Goal: Transaction & Acquisition: Book appointment/travel/reservation

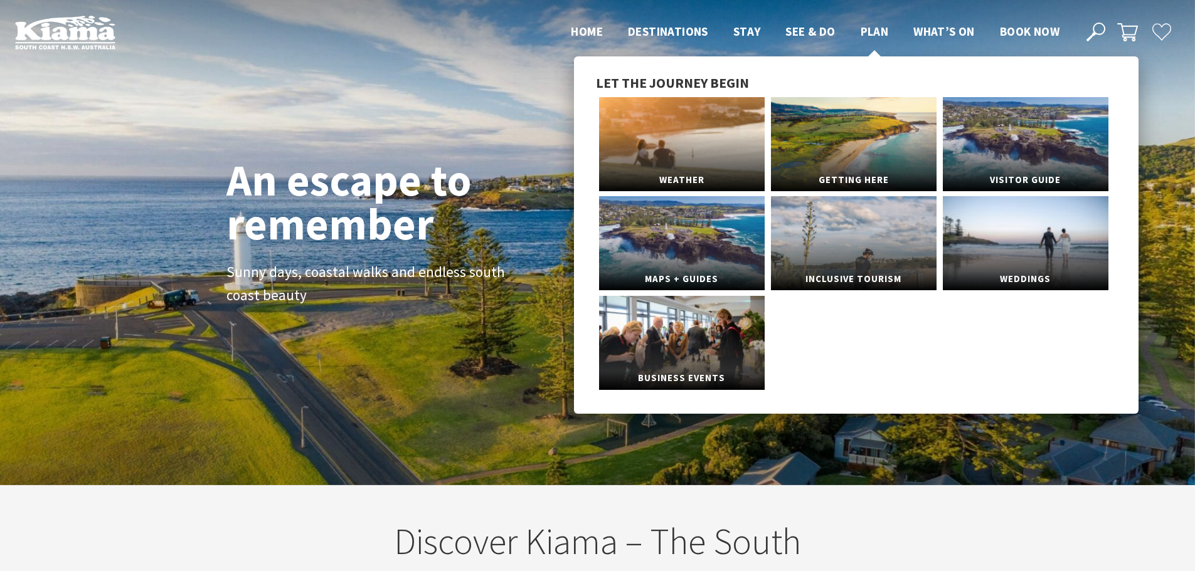
scroll to position [219, 1204]
click at [849, 150] on link "Getting Here" at bounding box center [854, 144] width 166 height 94
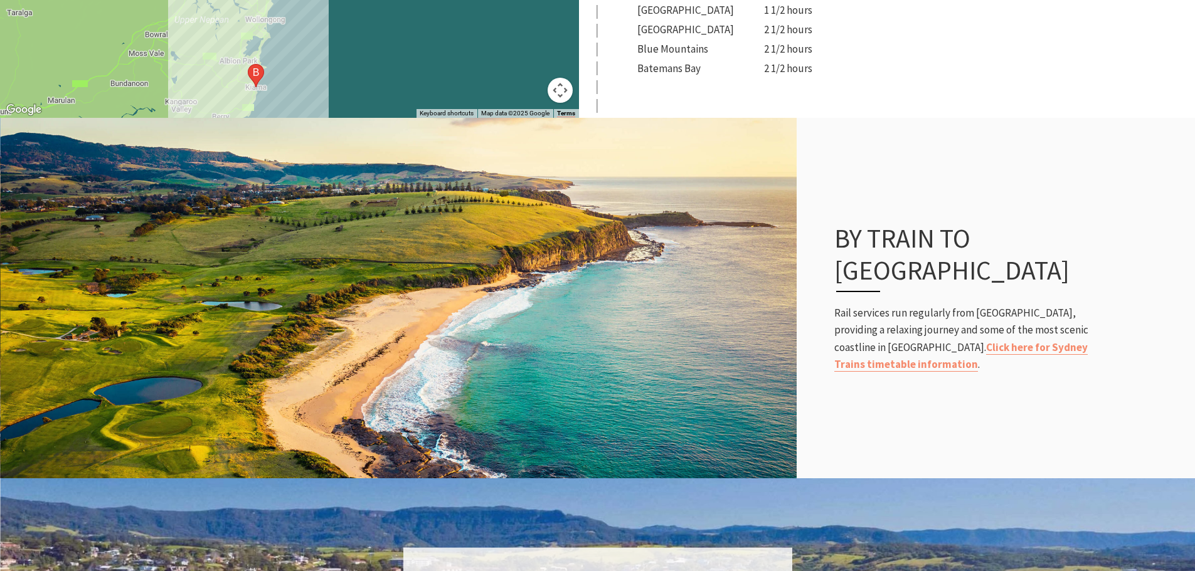
scroll to position [690, 0]
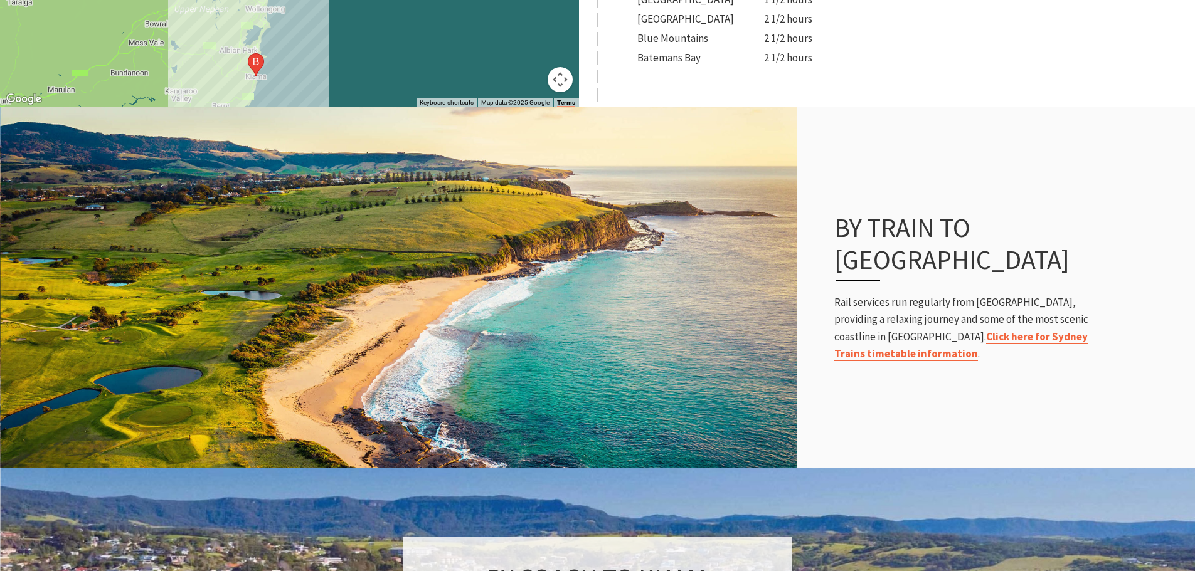
click at [989, 330] on link "Click here for Sydney Trains timetable information" at bounding box center [960, 345] width 253 height 31
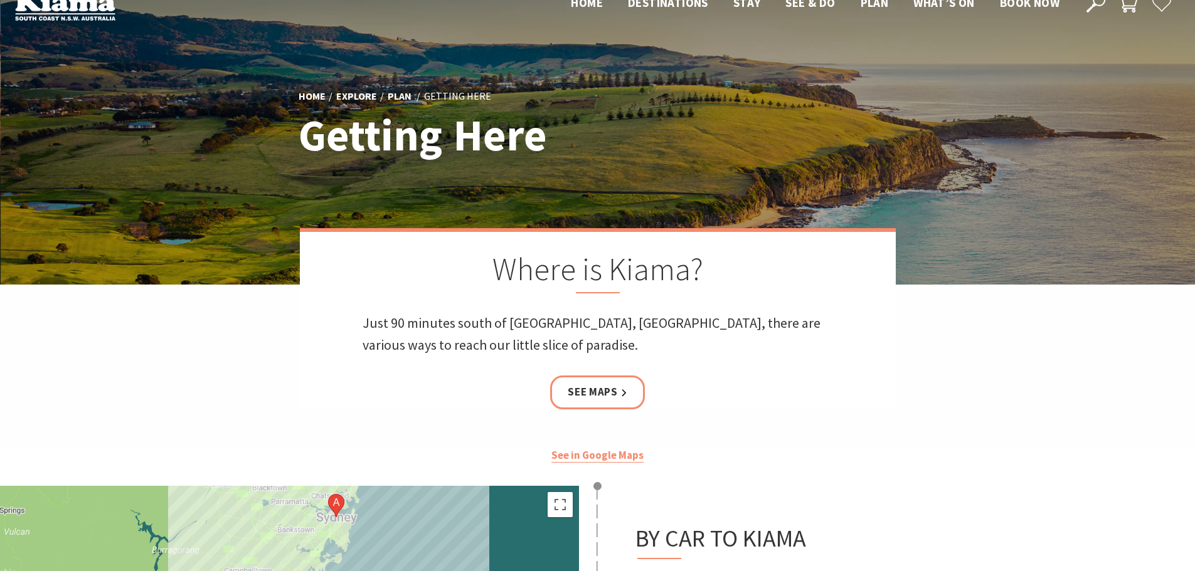
scroll to position [0, 0]
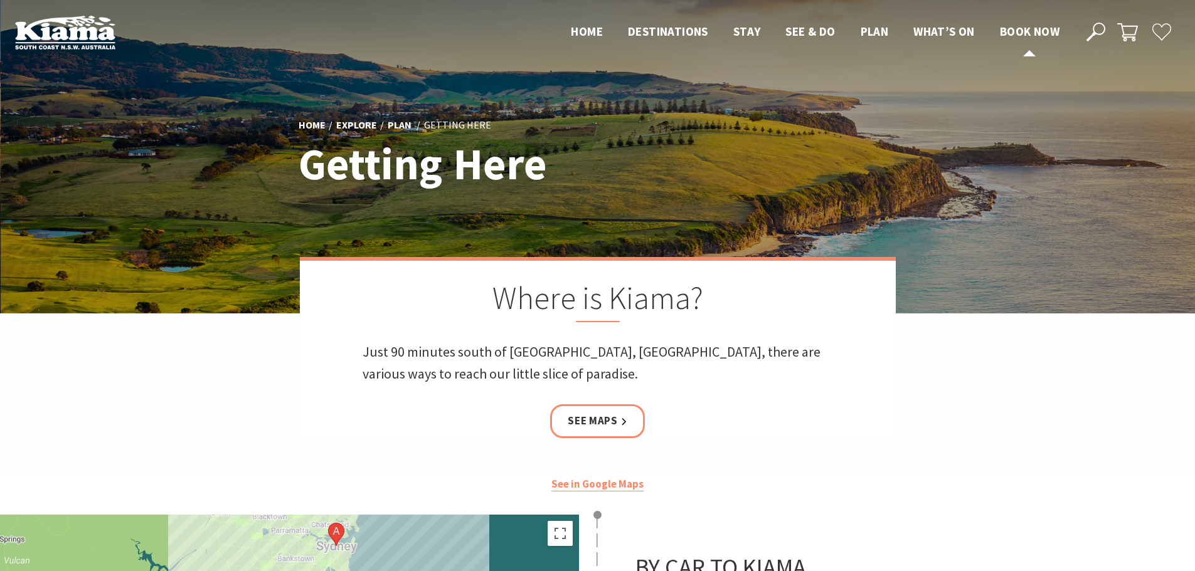
click at [1045, 29] on span "Book now" at bounding box center [1030, 31] width 60 height 15
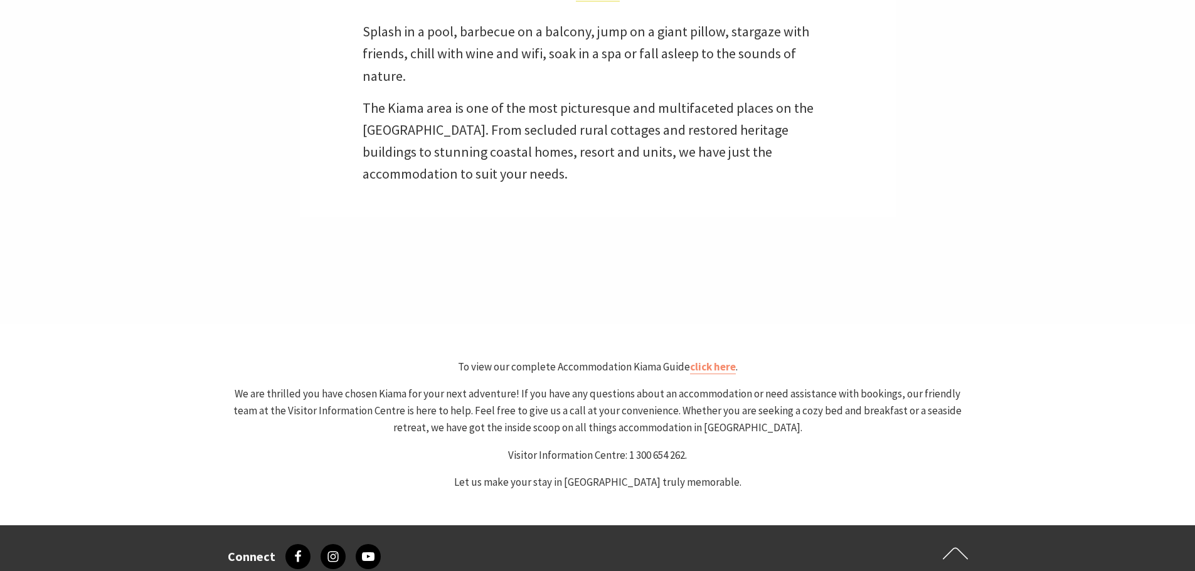
select select "3"
select select "2"
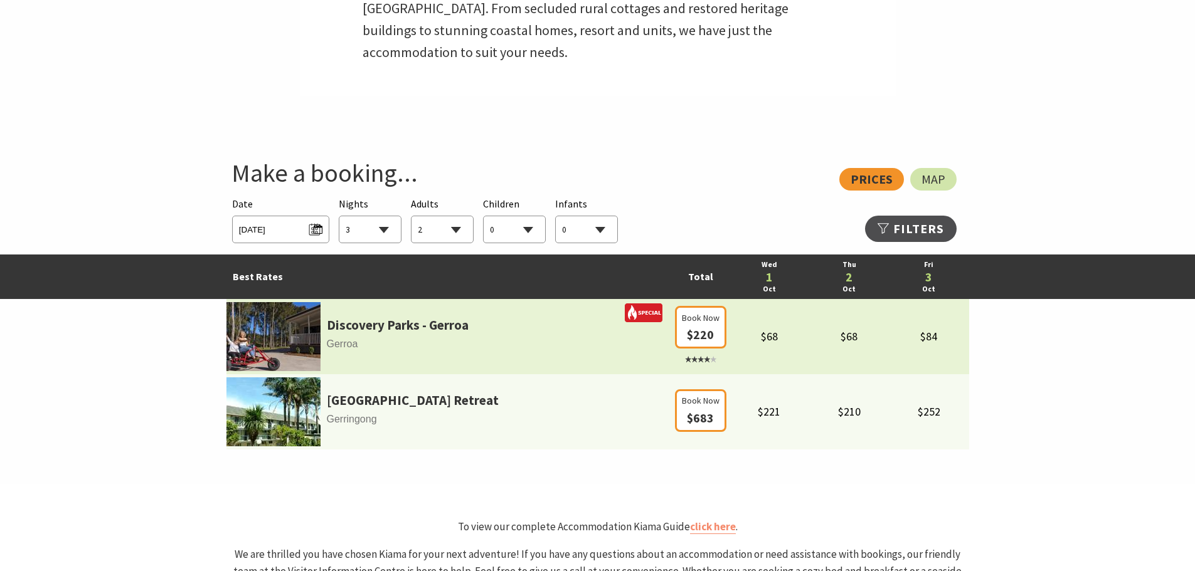
scroll to position [564, 0]
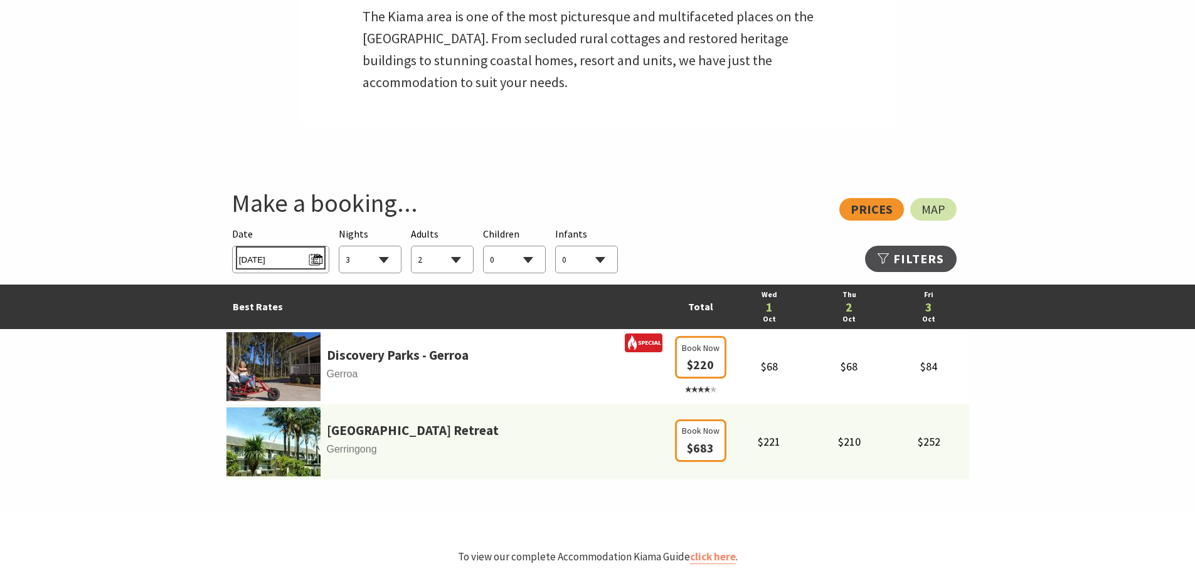
click at [317, 257] on span "[DATE]" at bounding box center [280, 258] width 83 height 17
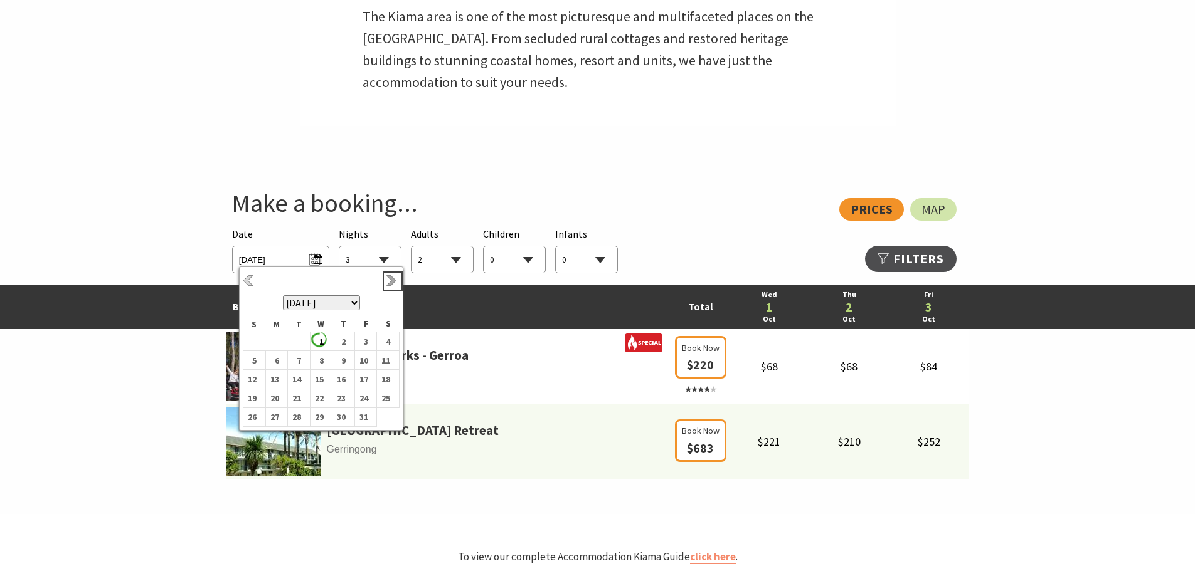
click at [394, 280] on link "Next" at bounding box center [393, 282] width 14 height 14
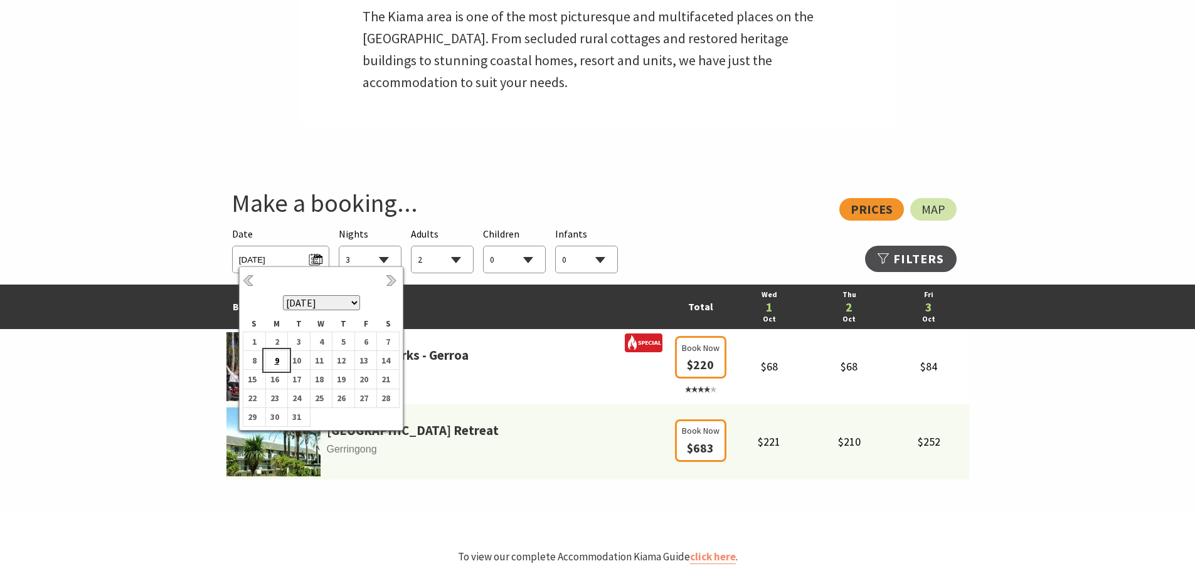
click at [275, 361] on b "9" at bounding box center [274, 360] width 16 height 16
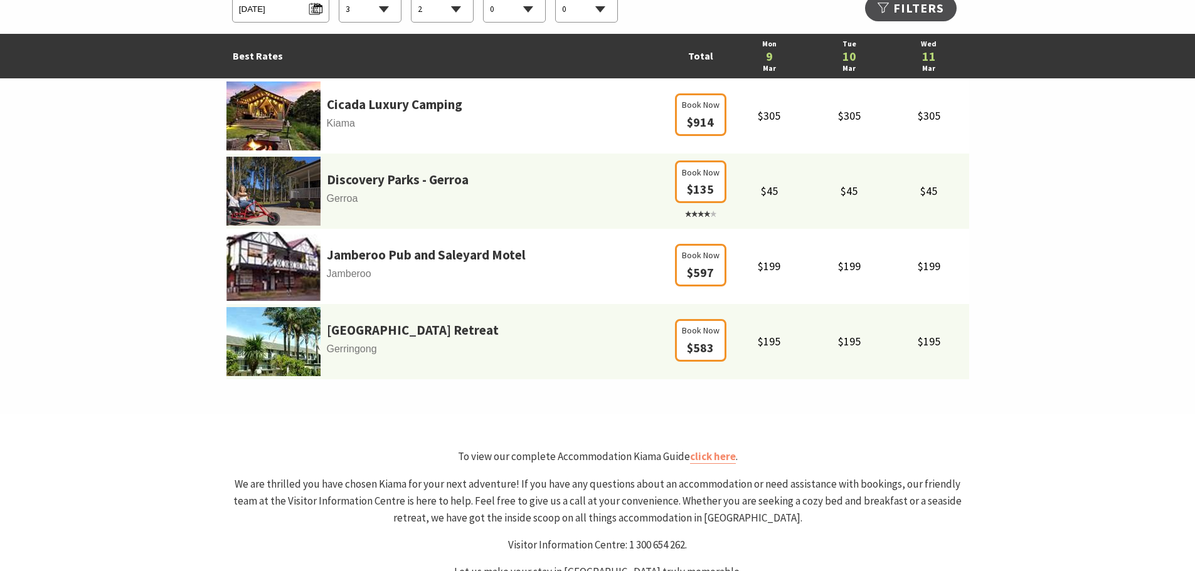
scroll to position [753, 0]
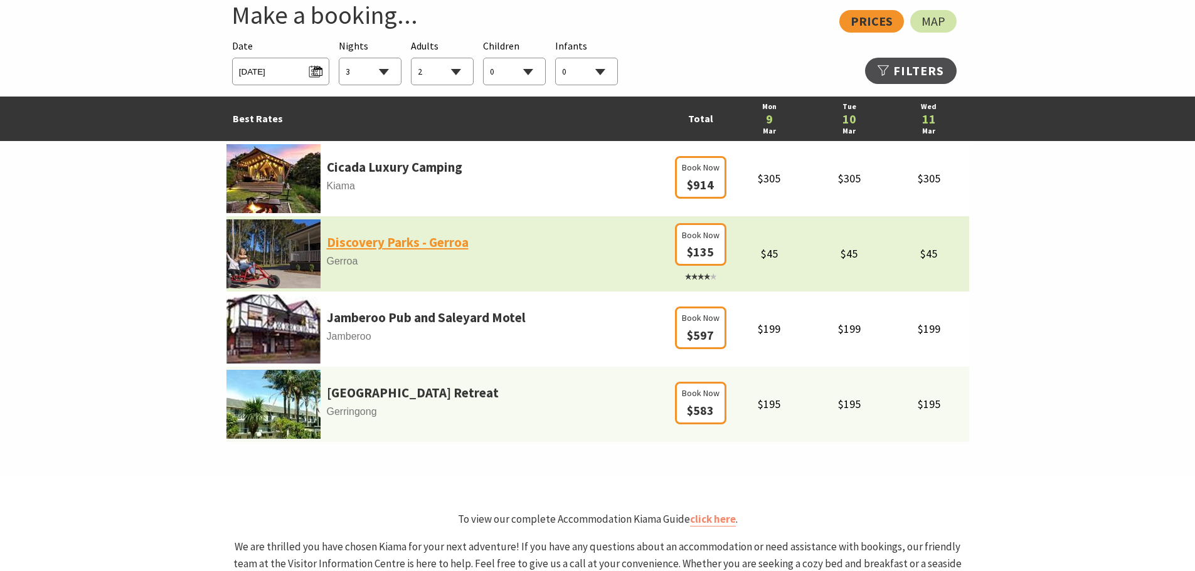
click at [352, 240] on link "Discovery Parks - Gerroa" at bounding box center [398, 242] width 142 height 21
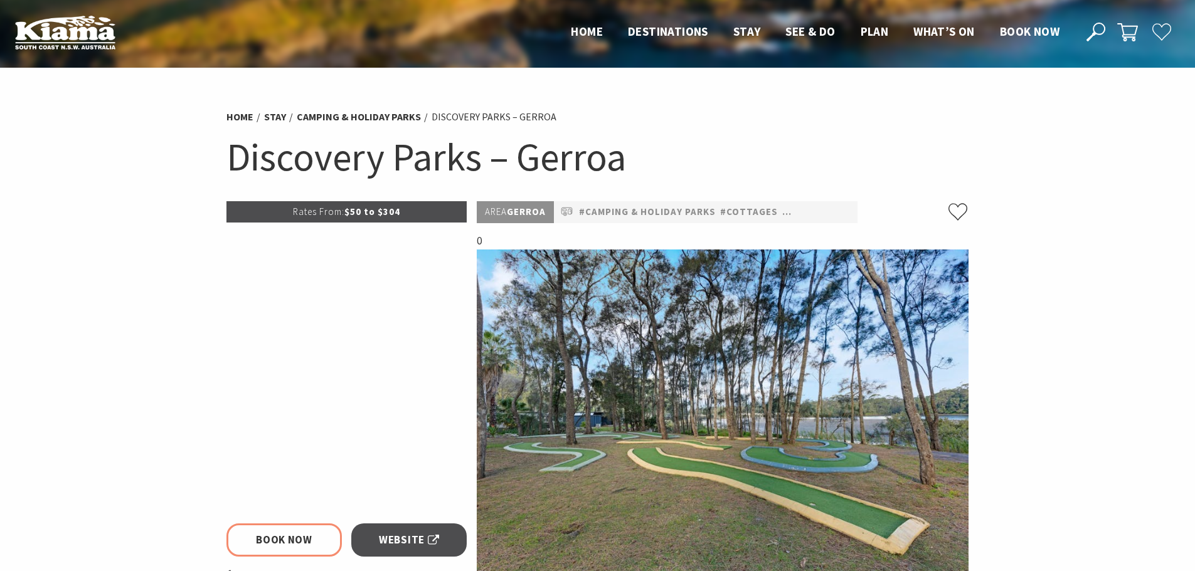
select select "3"
select select "2"
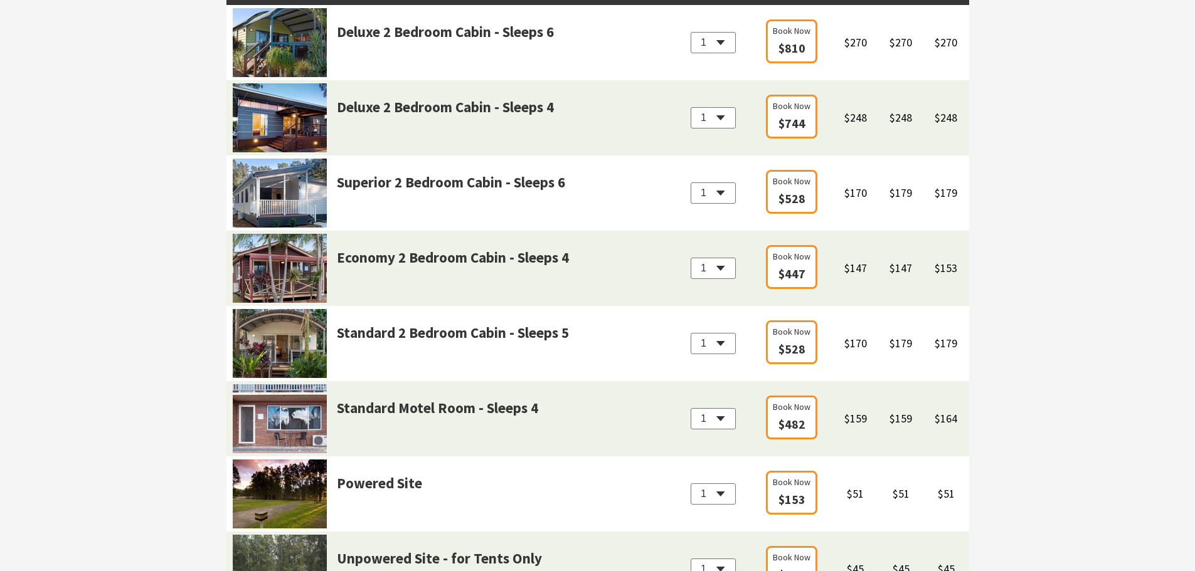
scroll to position [1192, 0]
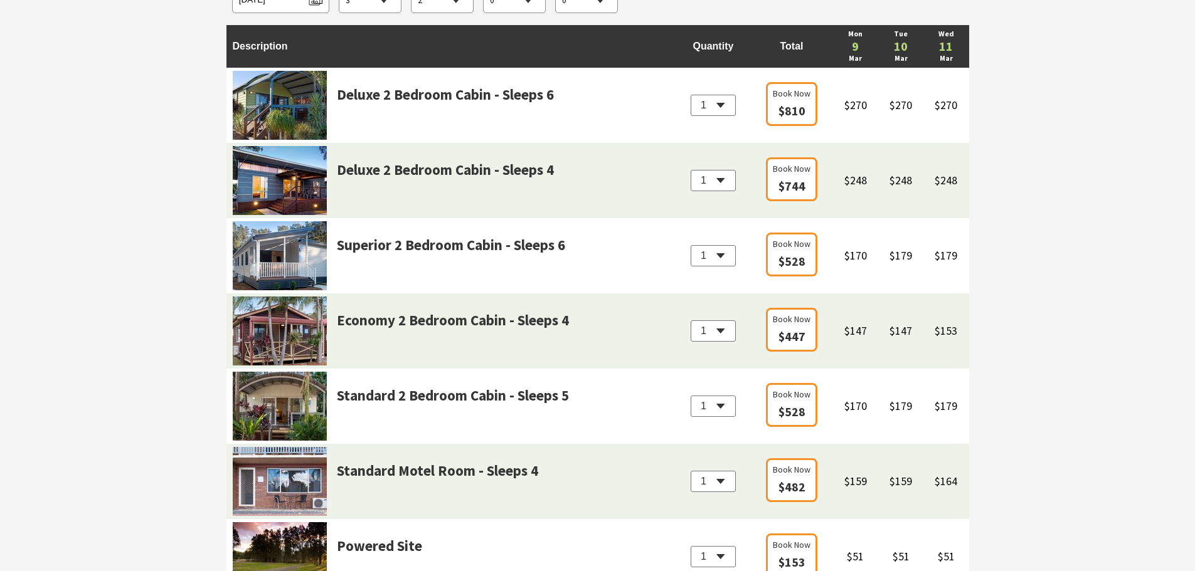
click at [297, 304] on img at bounding box center [280, 331] width 94 height 69
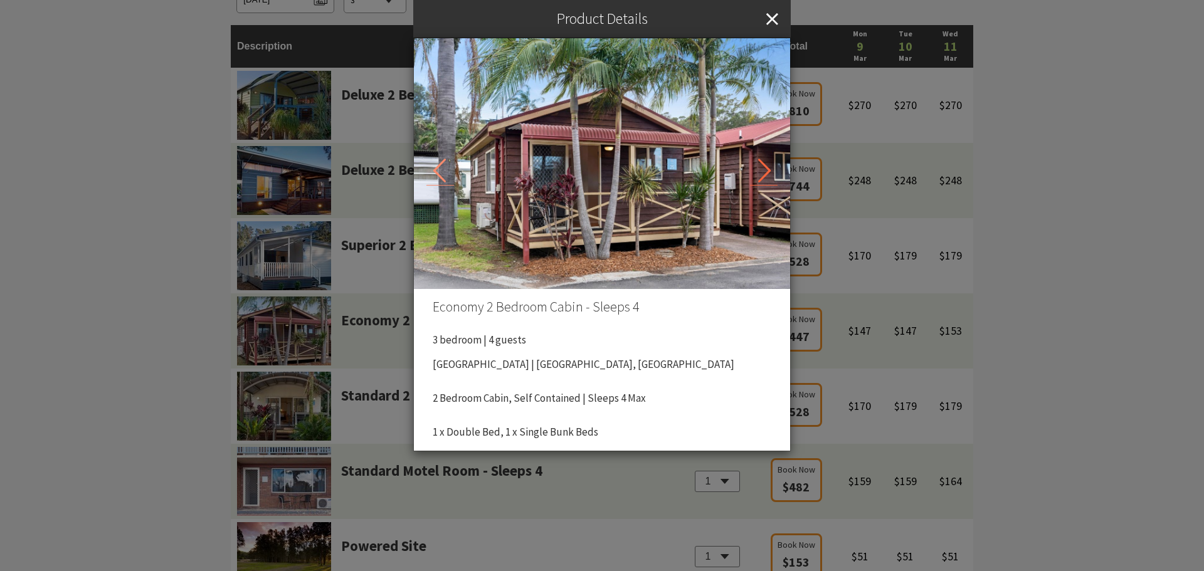
click at [762, 172] on icon at bounding box center [764, 171] width 28 height 28
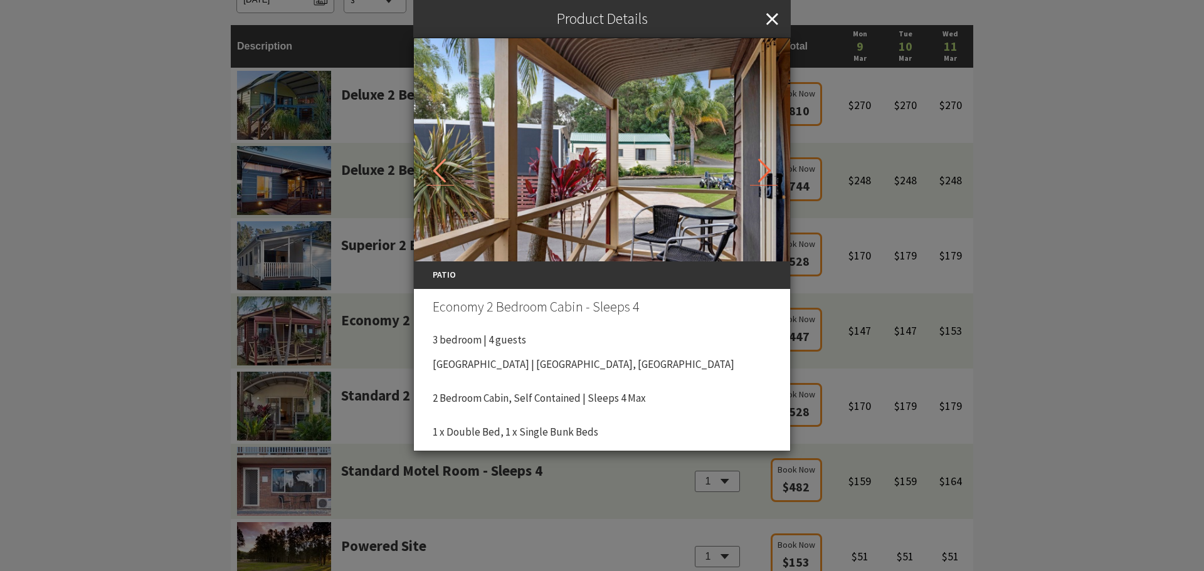
click at [762, 172] on icon at bounding box center [764, 171] width 28 height 28
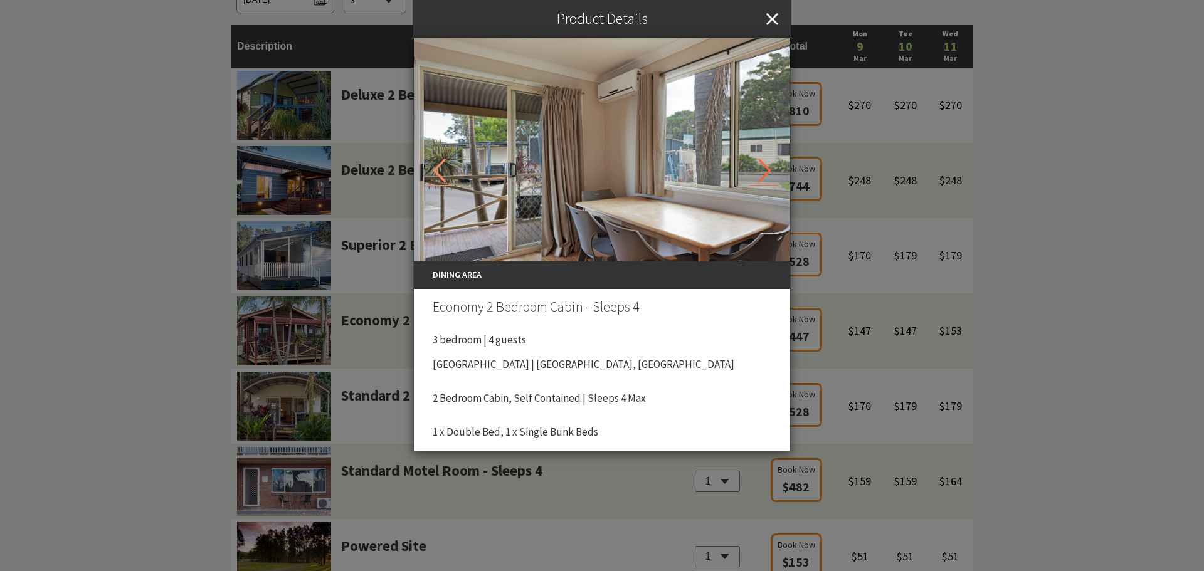
click at [762, 172] on icon at bounding box center [764, 171] width 28 height 28
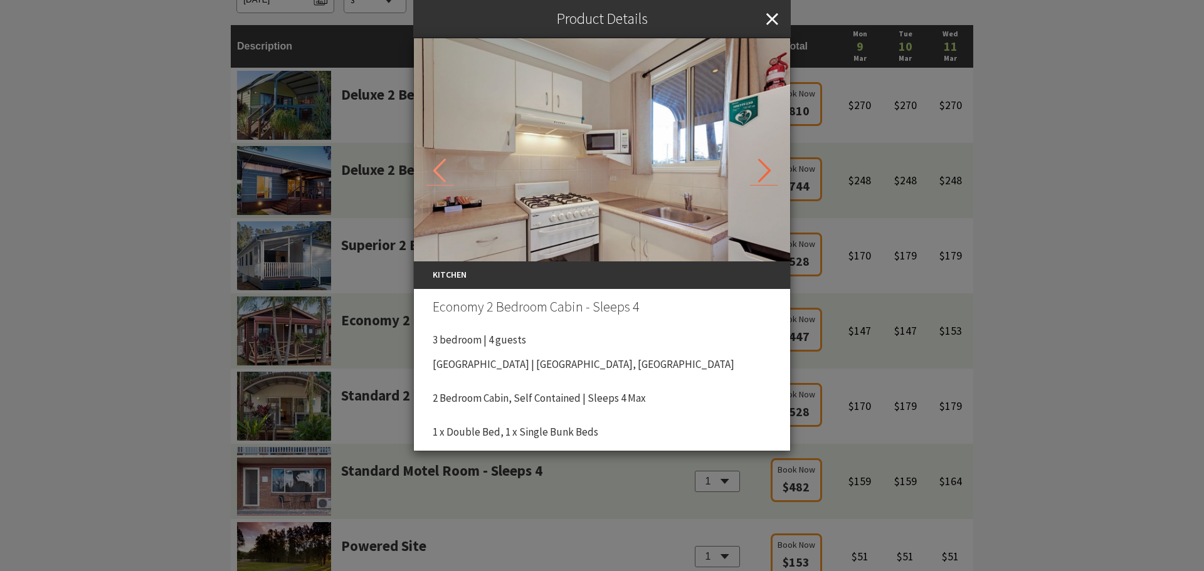
click at [762, 172] on icon at bounding box center [764, 171] width 28 height 28
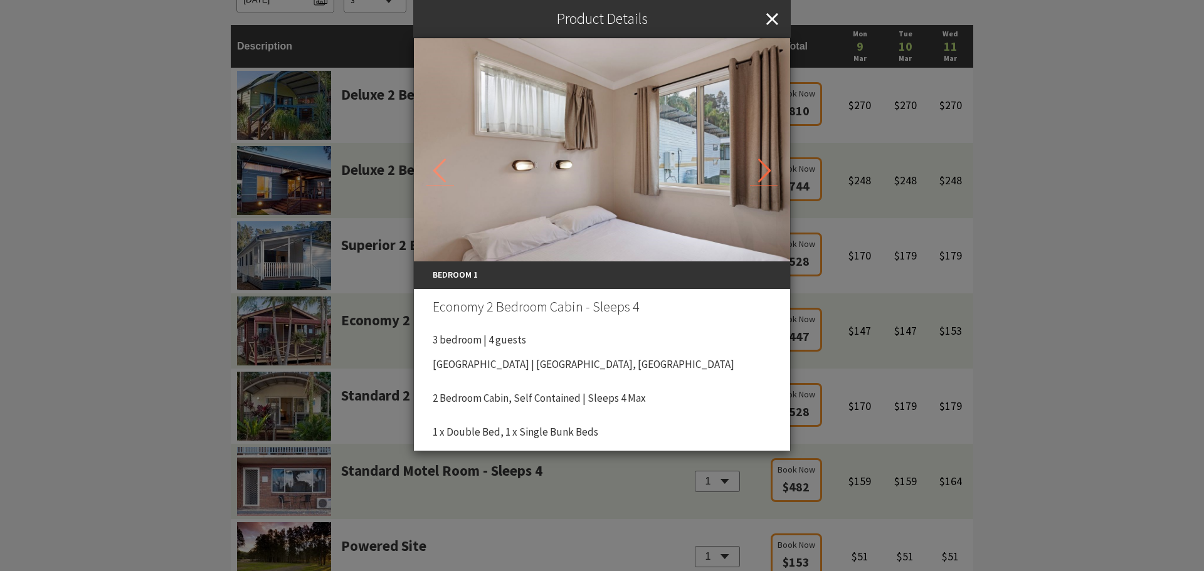
click at [762, 172] on icon at bounding box center [764, 171] width 28 height 28
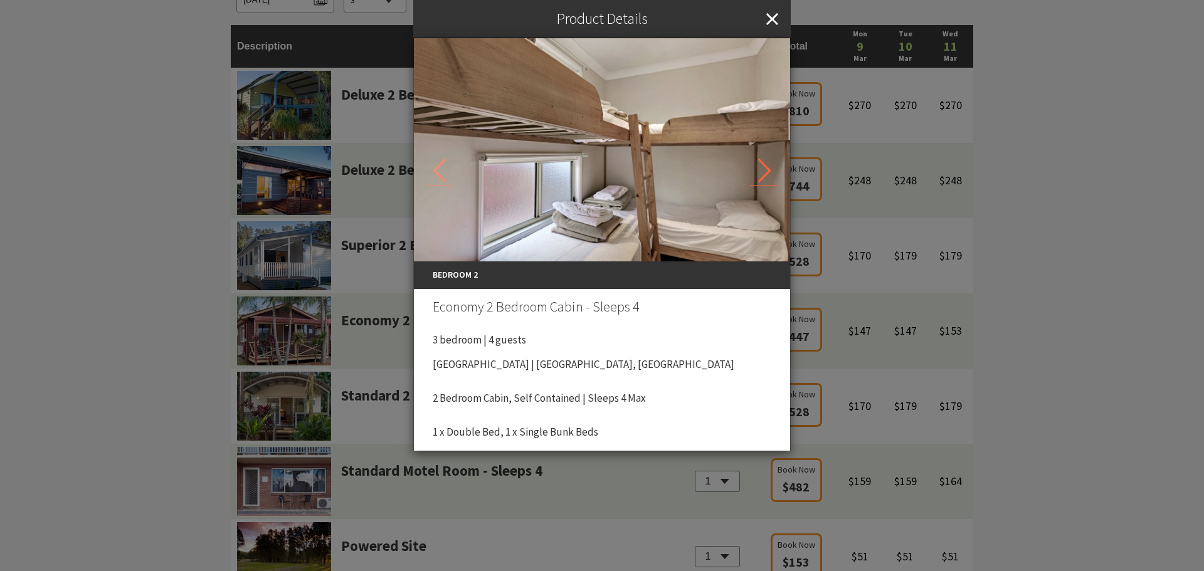
click at [762, 172] on icon at bounding box center [764, 171] width 28 height 28
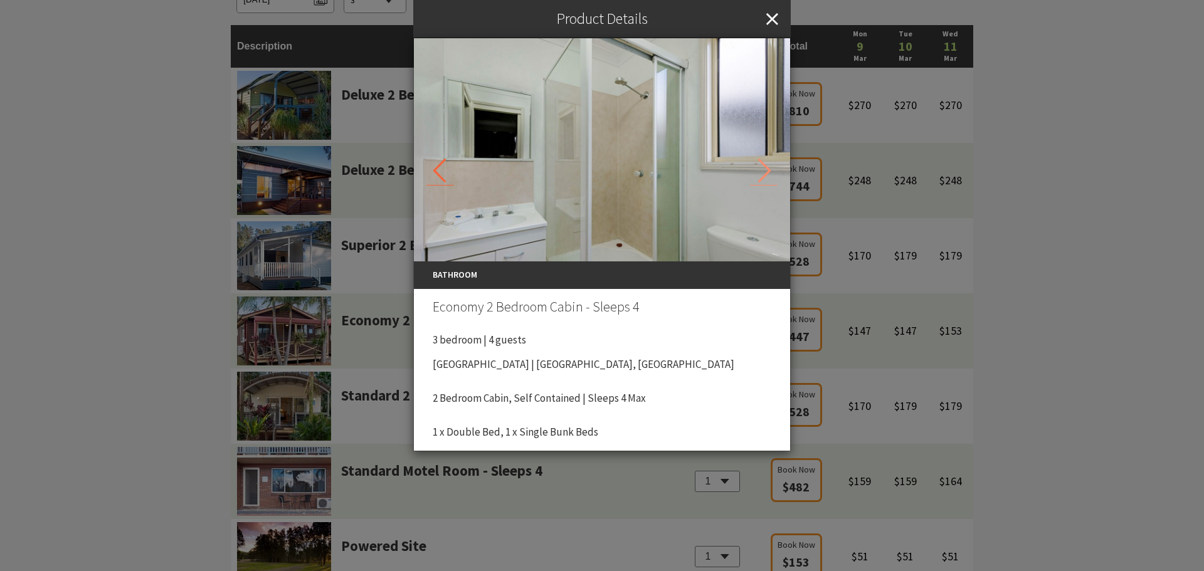
click at [431, 181] on icon at bounding box center [440, 171] width 28 height 28
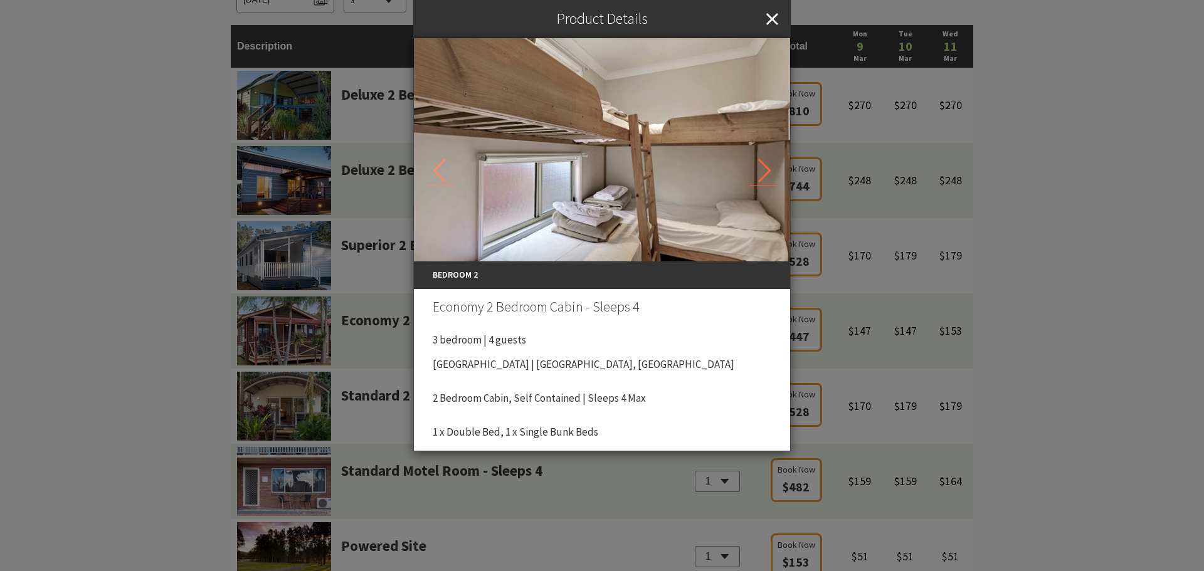
click at [761, 168] on icon at bounding box center [764, 171] width 28 height 28
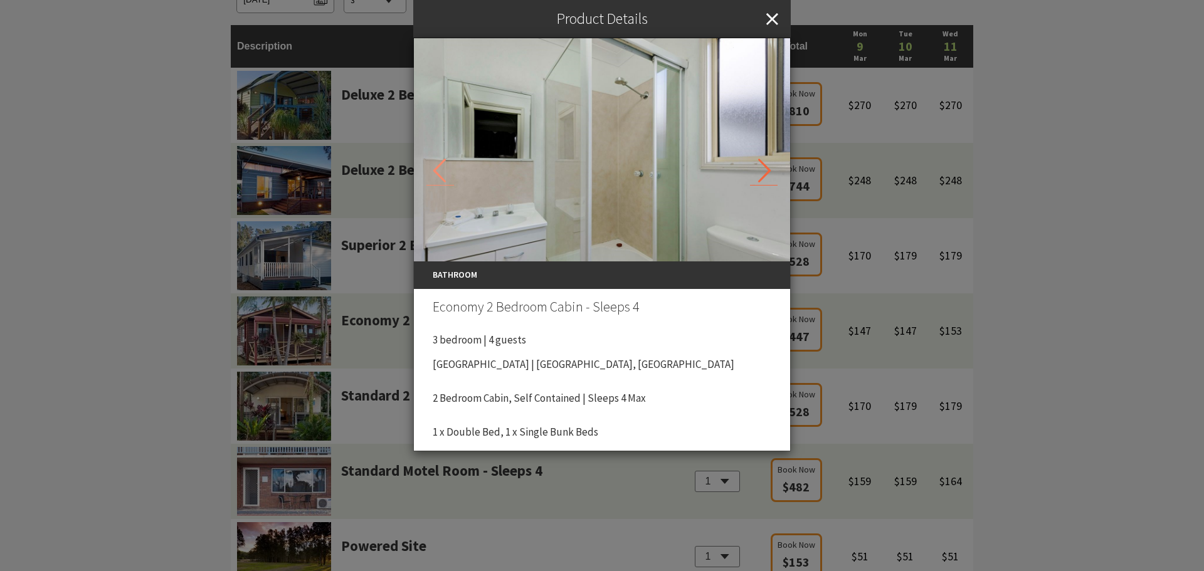
click at [761, 168] on icon at bounding box center [764, 171] width 28 height 28
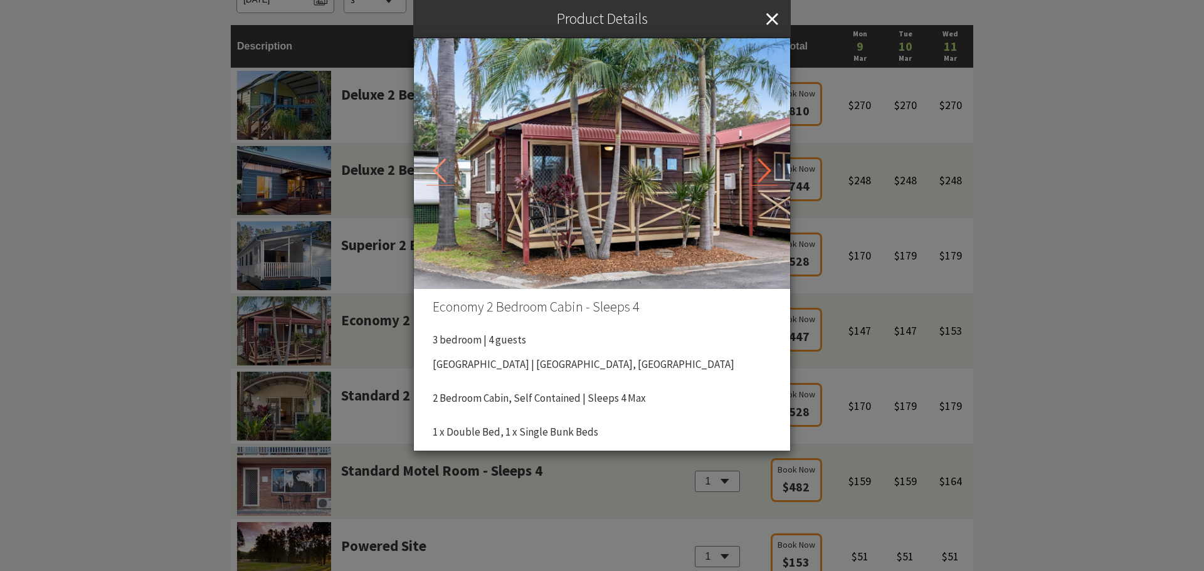
click at [761, 168] on icon at bounding box center [764, 171] width 28 height 28
click at [768, 168] on icon at bounding box center [764, 171] width 28 height 28
click at [768, 174] on icon at bounding box center [764, 171] width 28 height 28
click at [764, 174] on icon at bounding box center [764, 171] width 28 height 28
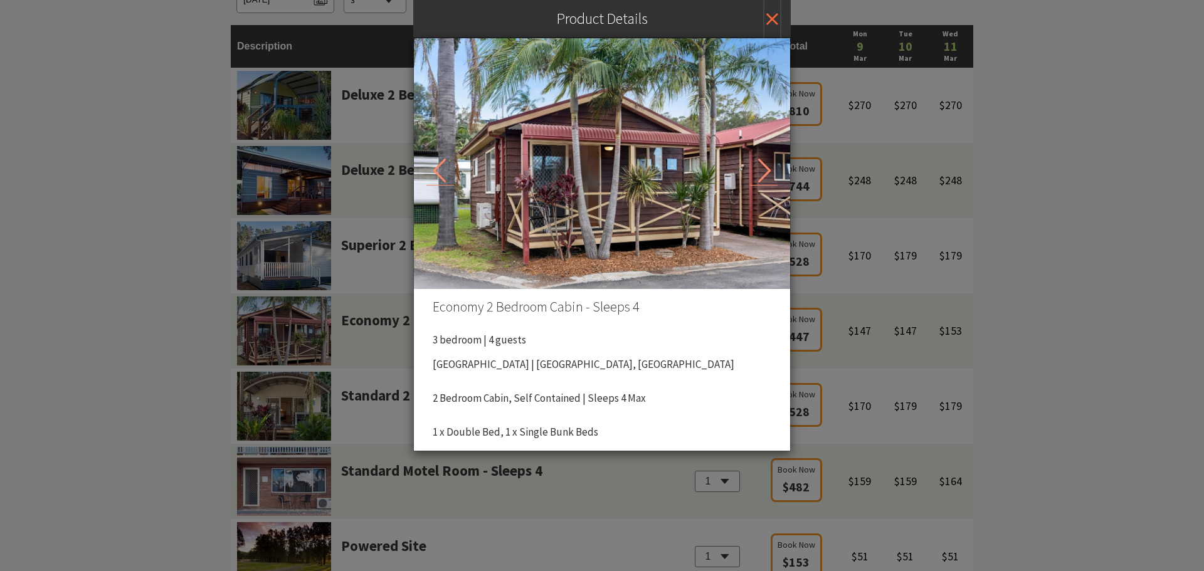
click at [768, 18] on icon "Close" at bounding box center [772, 19] width 12 height 38
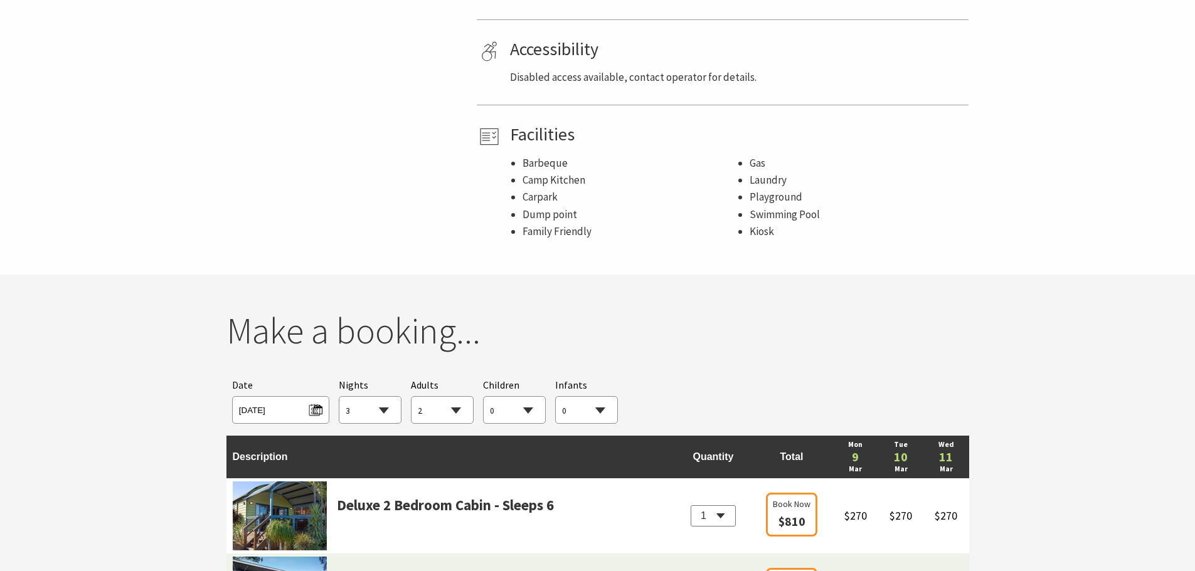
scroll to position [627, 0]
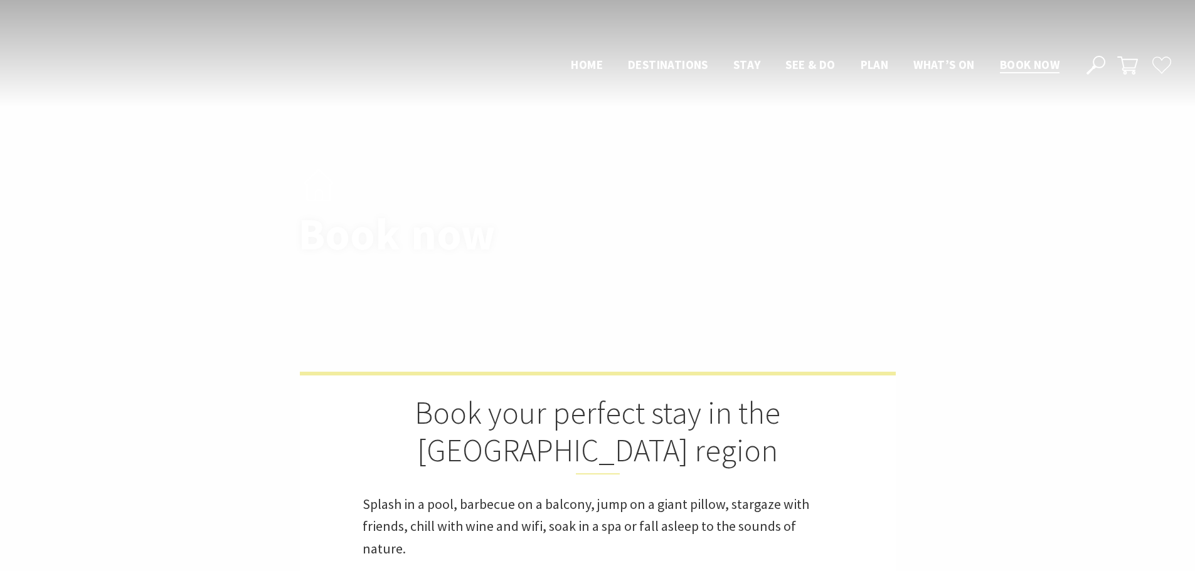
select select "3"
select select "2"
